Goal: Task Accomplishment & Management: Complete application form

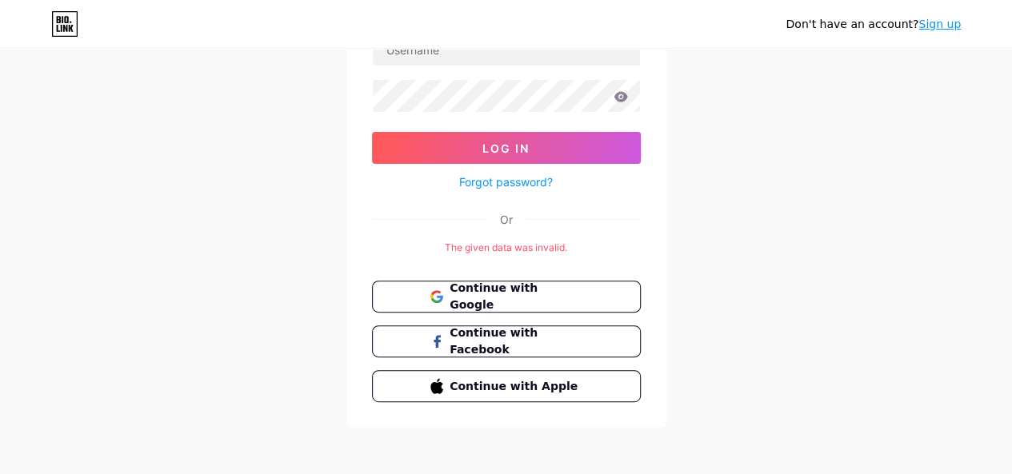
scroll to position [140, 0]
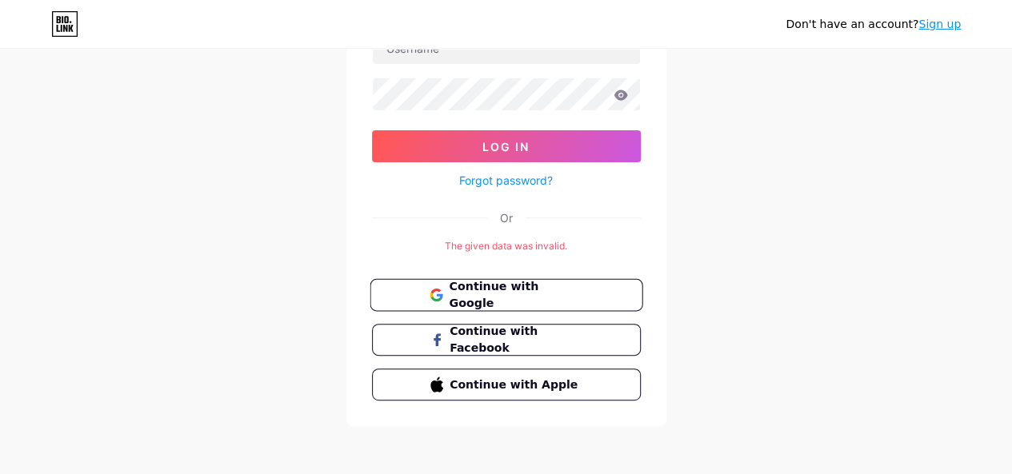
click at [503, 290] on span "Continue with Google" at bounding box center [516, 295] width 134 height 34
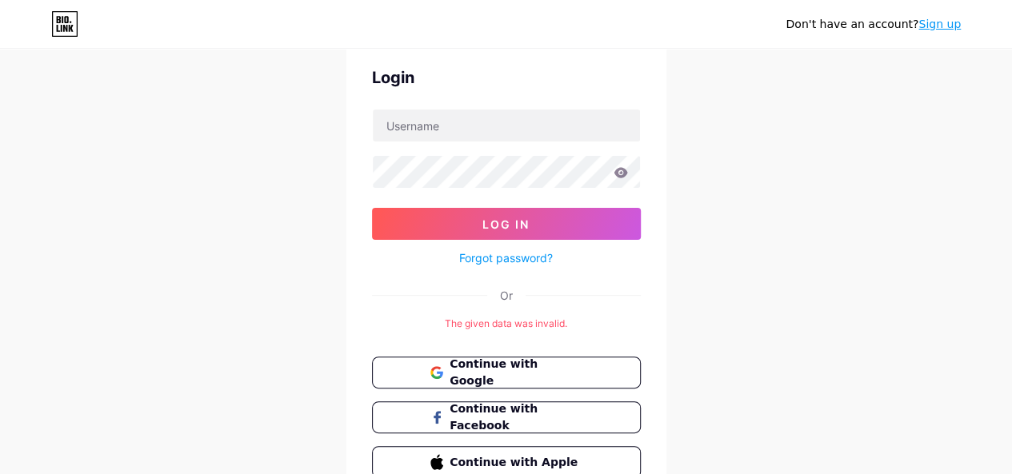
scroll to position [140, 0]
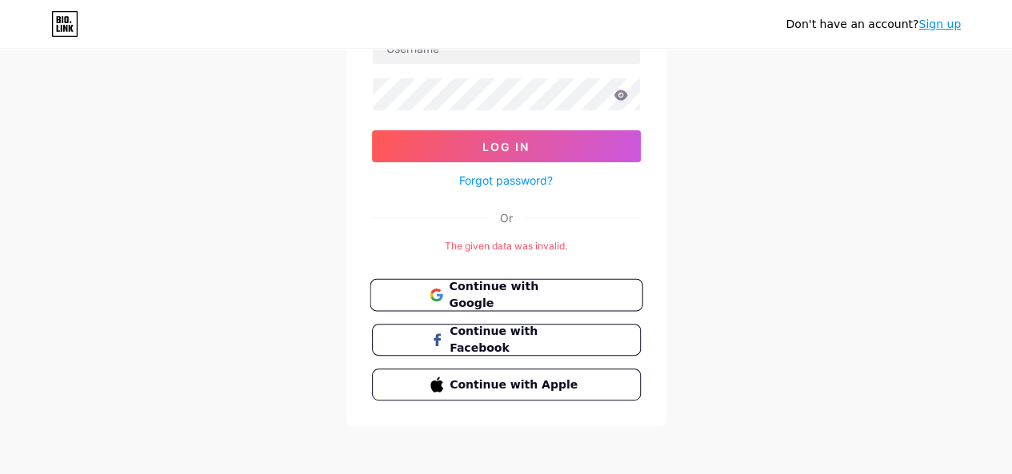
click at [481, 294] on span "Continue with Google" at bounding box center [516, 295] width 134 height 34
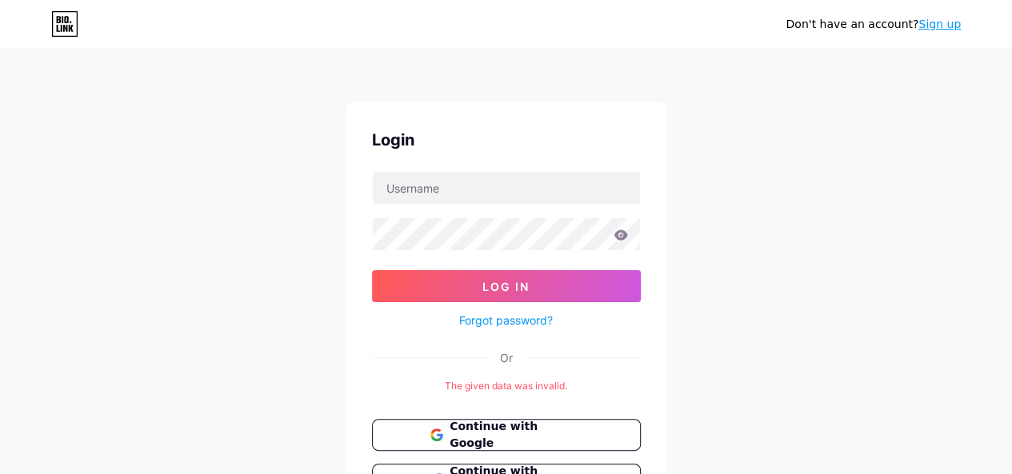
click at [926, 26] on link "Sign up" at bounding box center [939, 24] width 42 height 13
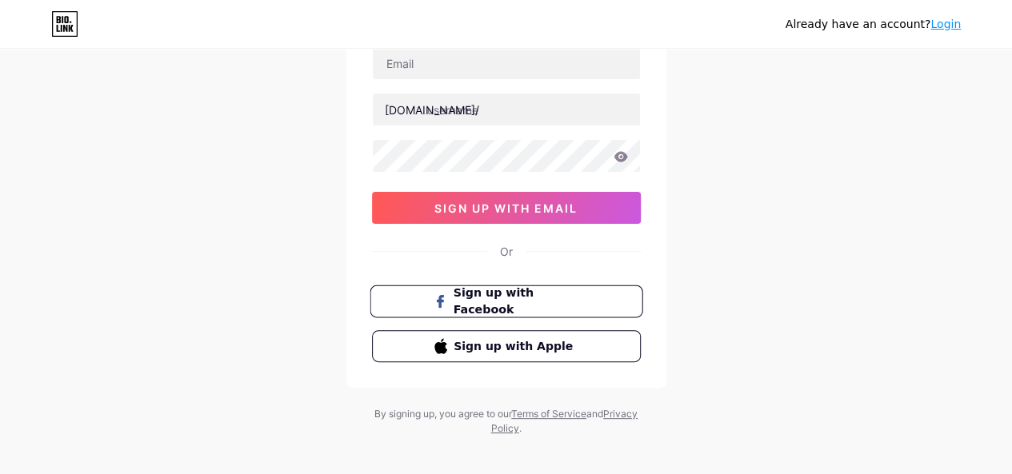
scroll to position [56, 0]
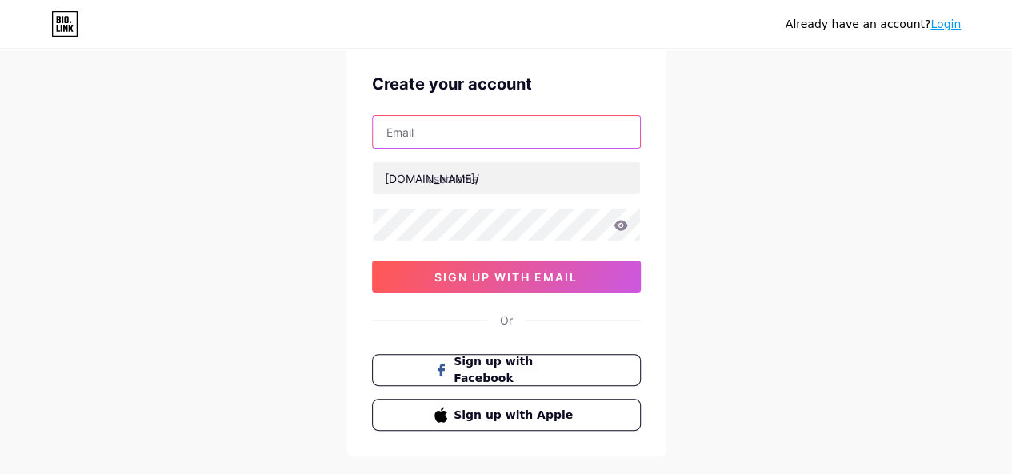
click at [453, 127] on input "text" at bounding box center [506, 132] width 267 height 32
type input "parnalladamslaw1@gmail.com"
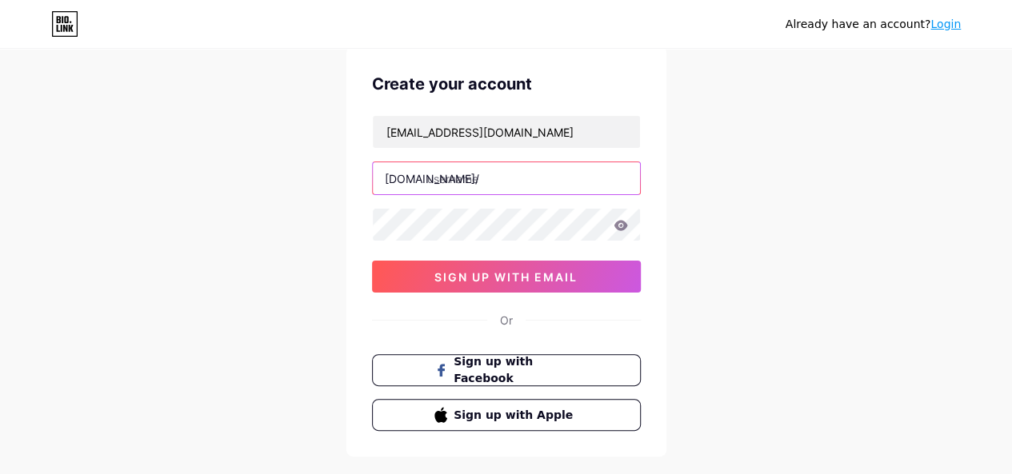
click at [428, 169] on input "text" at bounding box center [506, 178] width 267 height 32
click at [451, 174] on input "text" at bounding box center [506, 178] width 267 height 32
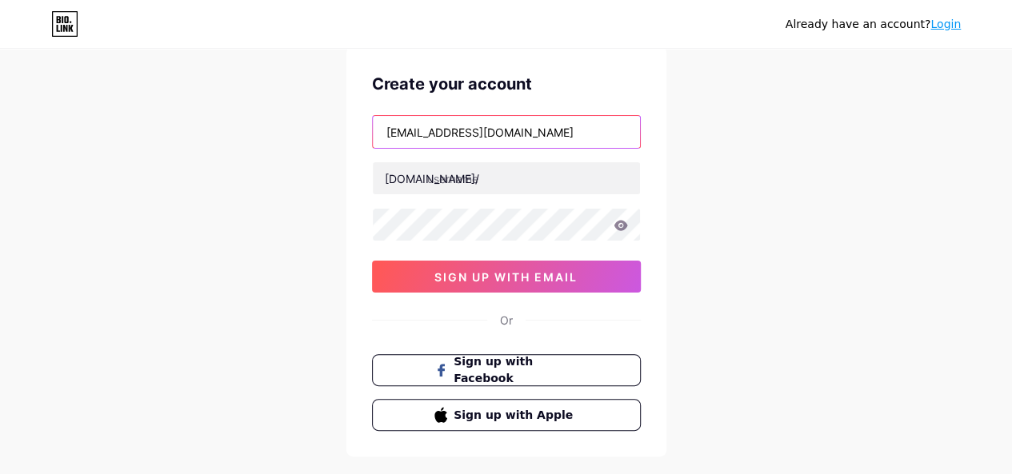
click at [469, 132] on input "parnalladamslaw1@gmail.com" at bounding box center [506, 132] width 267 height 32
click at [475, 130] on input "parnalladamslaw1@gmail.com" at bounding box center [506, 132] width 267 height 32
drag, startPoint x: 475, startPoint y: 130, endPoint x: 410, endPoint y: 129, distance: 65.6
click at [410, 129] on input "parnalladamslaw1@gmail.com" at bounding box center [506, 132] width 267 height 32
click at [446, 132] on input "parnalladamslaw1@gmail.com" at bounding box center [506, 132] width 267 height 32
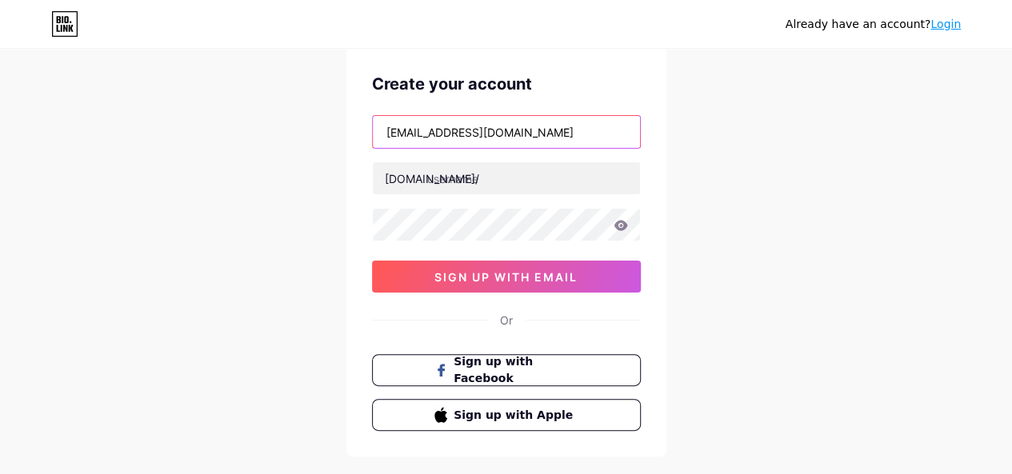
click at [480, 132] on input "parnalladamslaw1@gmail.com" at bounding box center [506, 132] width 267 height 32
click at [470, 134] on input "parnalladamslaw1@gmail.com" at bounding box center [506, 132] width 267 height 32
drag, startPoint x: 474, startPoint y: 134, endPoint x: 378, endPoint y: 130, distance: 96.1
click at [378, 130] on input "parnalladamslaw1@gmail.com" at bounding box center [506, 132] width 267 height 32
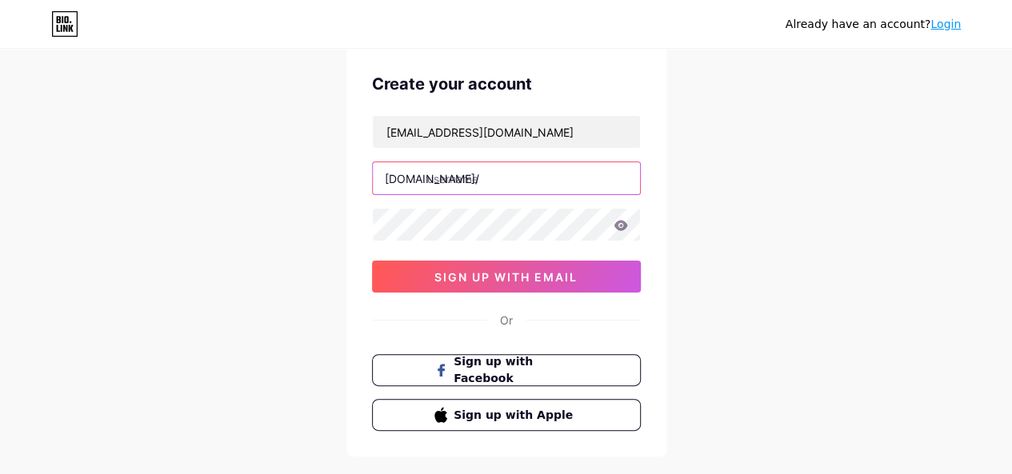
click at [451, 182] on input "text" at bounding box center [506, 178] width 267 height 32
paste input "parnalladamslaw"
type input "parnalladamslaw"
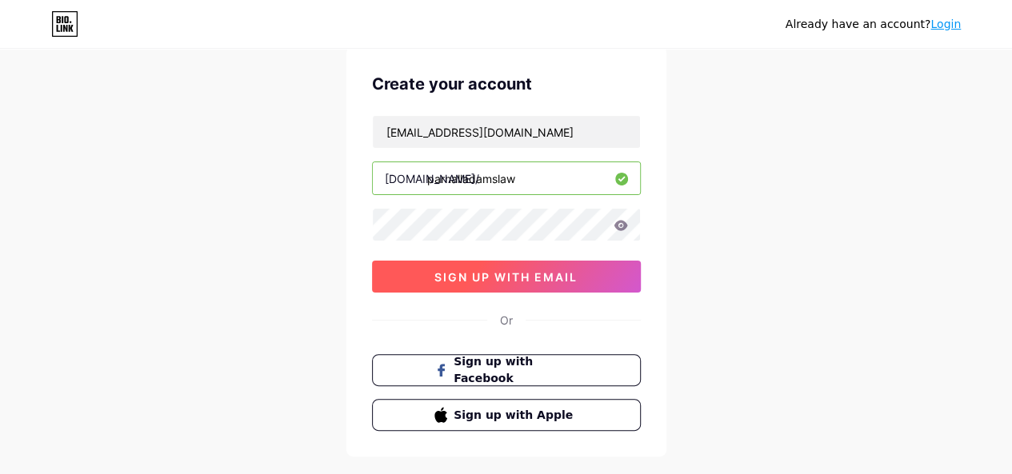
click at [474, 266] on button "sign up with email" at bounding box center [506, 277] width 269 height 32
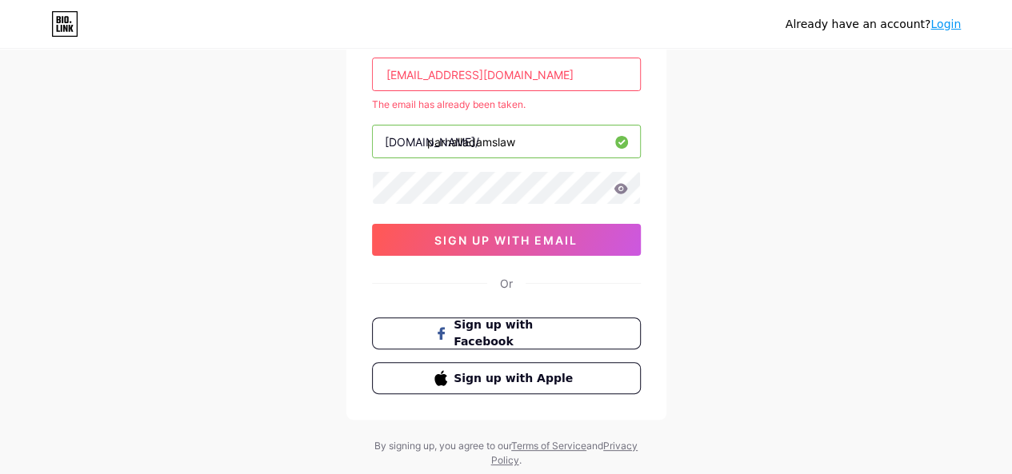
scroll to position [157, 0]
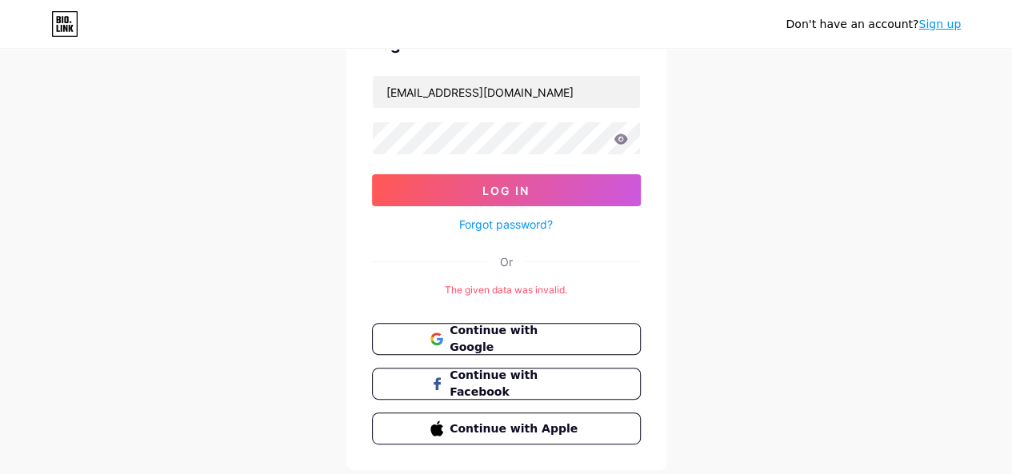
scroll to position [140, 0]
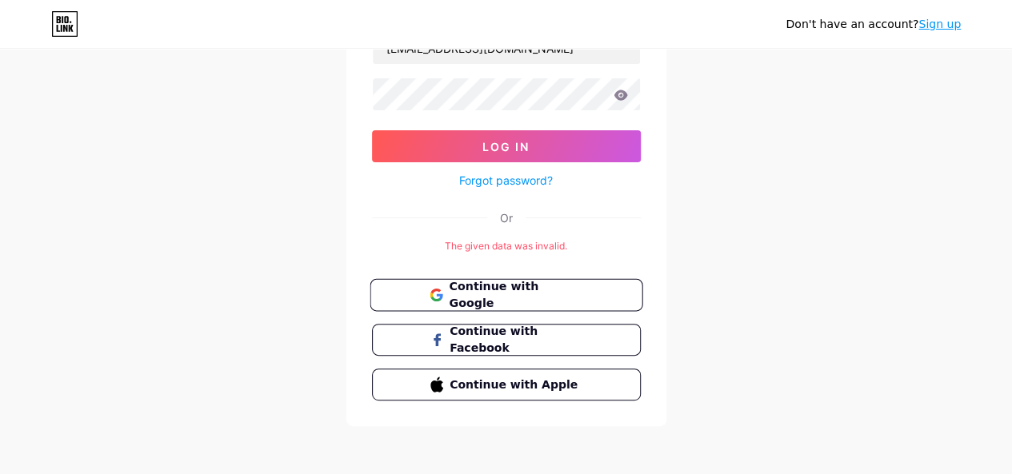
click at [506, 279] on button "Continue with Google" at bounding box center [506, 295] width 273 height 33
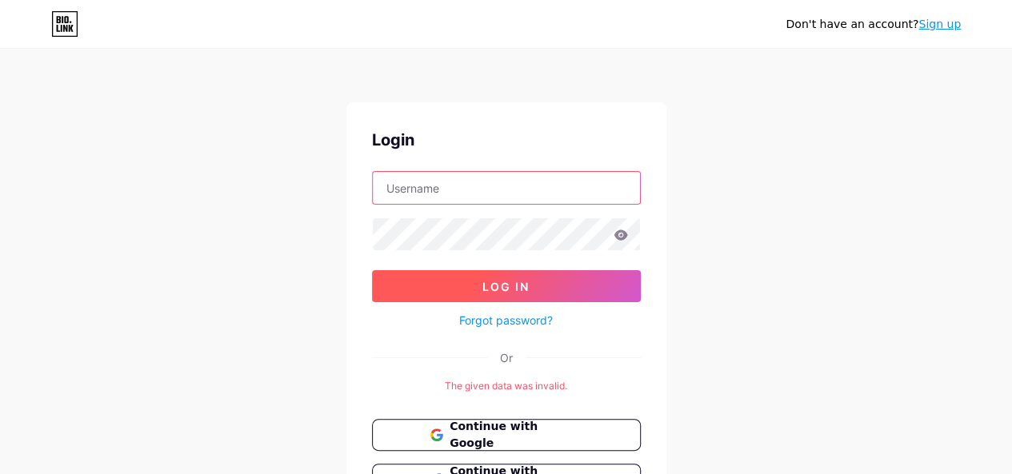
type input "[EMAIL_ADDRESS][DOMAIN_NAME]"
click at [532, 287] on button "Log In" at bounding box center [506, 286] width 269 height 32
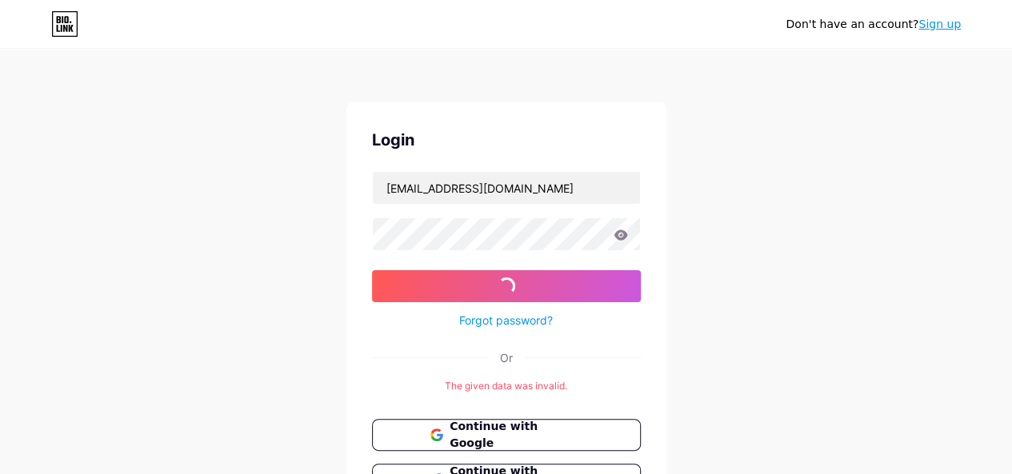
click at [507, 321] on link "Forgot password?" at bounding box center [506, 320] width 94 height 17
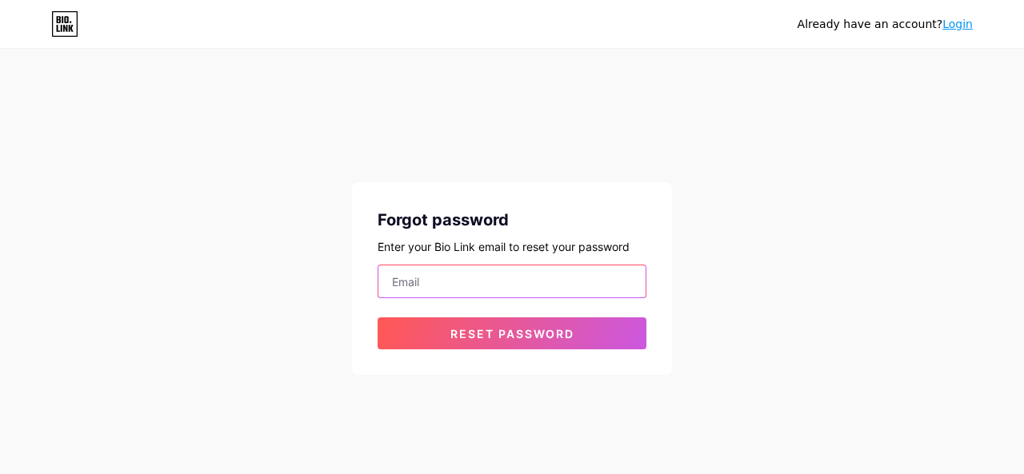
click at [419, 291] on input "email" at bounding box center [511, 282] width 267 height 32
type input "parnalladamslaw1@gmail.com"
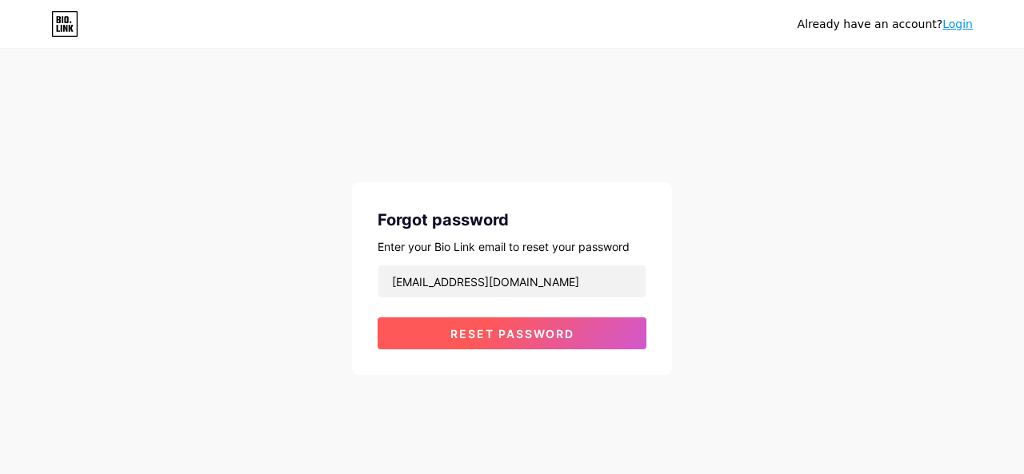
click at [448, 340] on button "Reset password" at bounding box center [512, 334] width 269 height 32
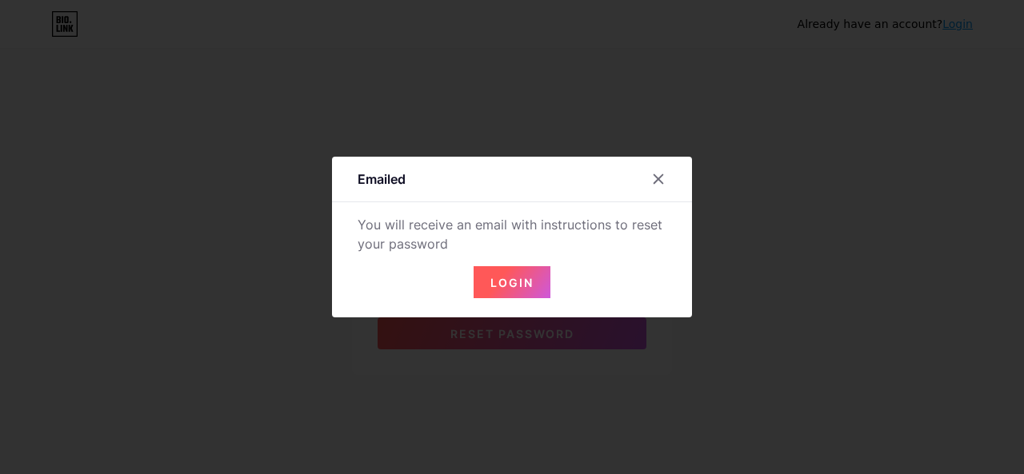
click at [517, 277] on span "Login" at bounding box center [511, 283] width 43 height 14
